Goal: Go to known website: Access a specific website the user already knows

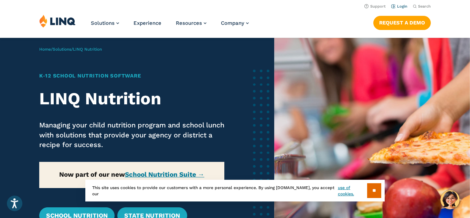
click at [405, 6] on link "Login" at bounding box center [399, 6] width 16 height 4
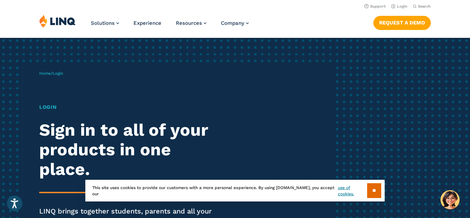
click at [355, 120] on div "Home / Login Login Sign in to all of your products in one place. LINQ brings to…" at bounding box center [235, 157] width 470 height 239
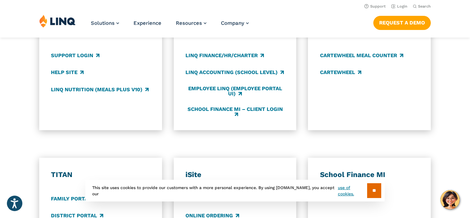
scroll to position [413, 0]
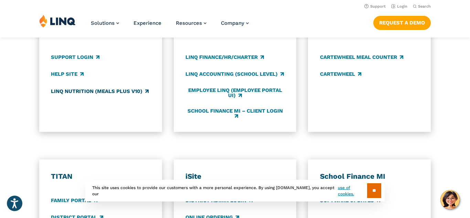
click at [126, 92] on link "LINQ Nutrition (Meals Plus v10)" at bounding box center [100, 91] width 98 height 8
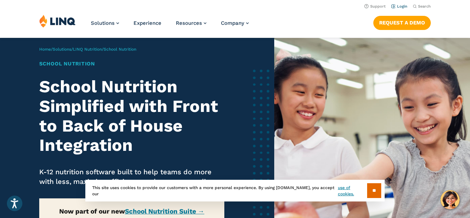
click at [400, 6] on link "Login" at bounding box center [399, 6] width 16 height 4
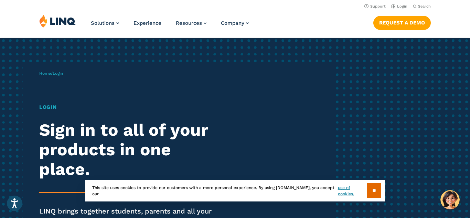
click at [354, 76] on div "Home / Login Login Sign in to all of your products in one place. LINQ brings to…" at bounding box center [235, 157] width 470 height 239
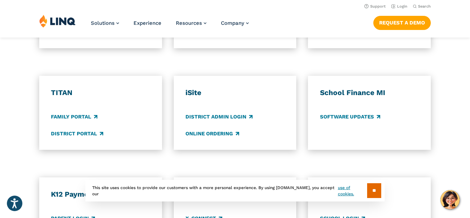
scroll to position [495, 0]
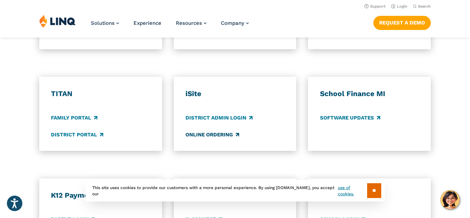
click at [227, 136] on link "Online Ordering" at bounding box center [212, 135] width 54 height 8
click at [62, 137] on link "District Portal" at bounding box center [77, 135] width 52 height 8
